Goal: Transaction & Acquisition: Purchase product/service

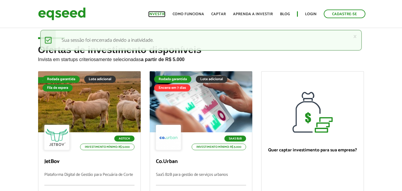
click at [160, 14] on link "Investir" at bounding box center [156, 14] width 17 height 4
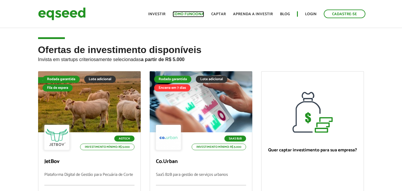
click at [196, 15] on link "Como funciona" at bounding box center [188, 14] width 32 height 4
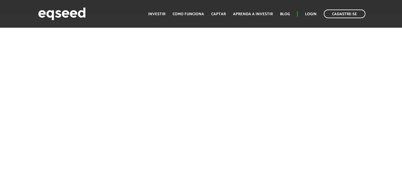
scroll to position [925, 0]
click at [366, 70] on div at bounding box center [201, 111] width 402 height 164
click at [155, 13] on link "Investir" at bounding box center [156, 14] width 17 height 4
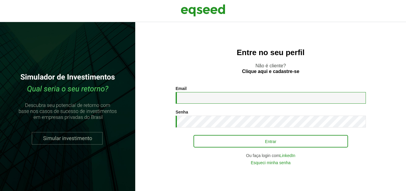
type input "**********"
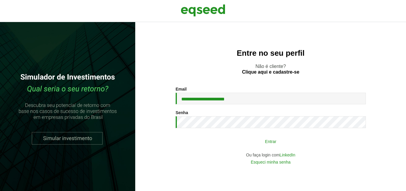
click at [259, 139] on button "Entrar" at bounding box center [271, 140] width 155 height 11
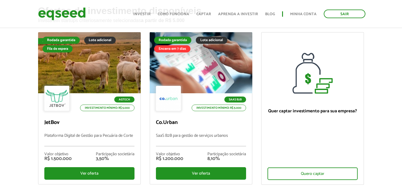
scroll to position [59, 0]
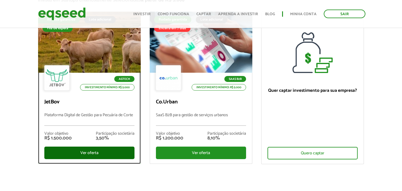
click at [109, 149] on div "Ver oferta" at bounding box center [89, 152] width 90 height 12
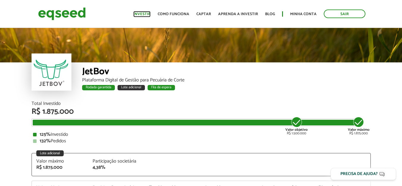
click at [148, 13] on link "Investir" at bounding box center [141, 14] width 17 height 4
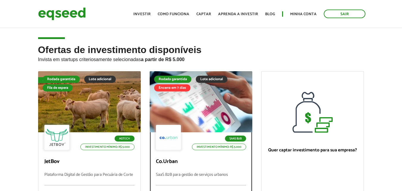
click at [212, 107] on div at bounding box center [200, 101] width 123 height 73
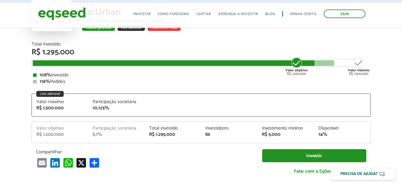
scroll to position [119, 0]
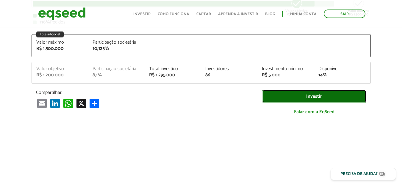
click at [325, 98] on link "Investir" at bounding box center [314, 96] width 104 height 13
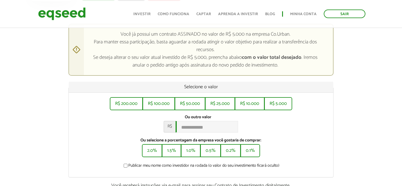
scroll to position [83, 0]
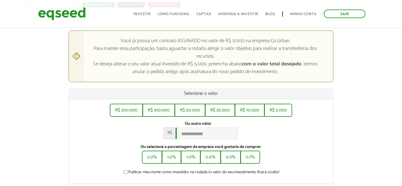
click at [359, 92] on div "Você já possui um contrato ASSINADO no valor de R$ 5.000 na empresa Co.Urban. P…" at bounding box center [201, 139] width 411 height 219
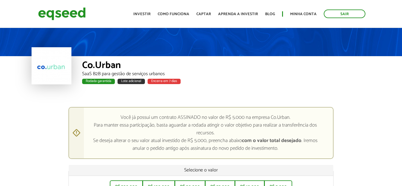
scroll to position [0, 0]
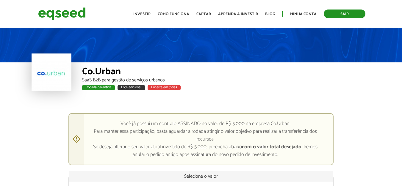
click at [351, 12] on link "Sair" at bounding box center [344, 14] width 42 height 9
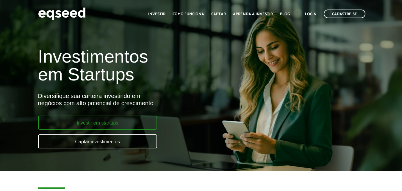
click at [86, 118] on link "Investir em startups" at bounding box center [97, 122] width 119 height 14
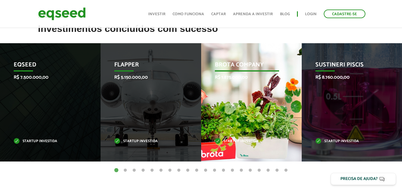
click at [232, 122] on div "Brota Company R$ 1.875.000,00 Startup investida" at bounding box center [247, 102] width 92 height 118
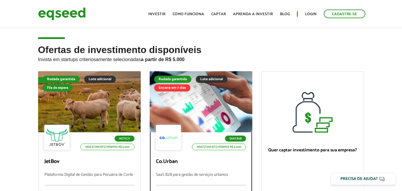
click at [179, 98] on div at bounding box center [200, 101] width 123 height 73
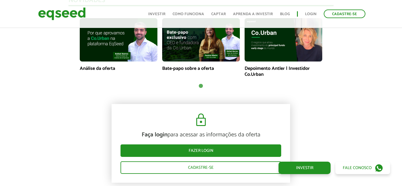
scroll to position [535, 0]
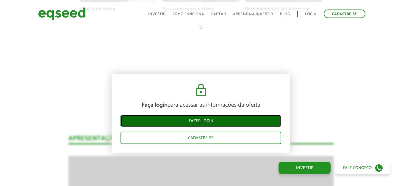
click at [210, 122] on link "Fazer login" at bounding box center [200, 121] width 161 height 12
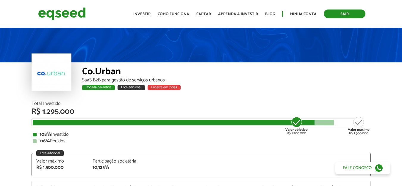
click at [345, 16] on link "Sair" at bounding box center [344, 14] width 42 height 9
